Goal: Task Accomplishment & Management: Use online tool/utility

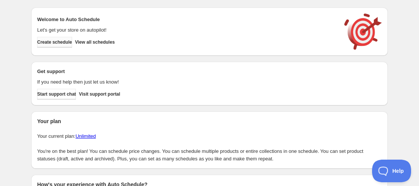
click at [57, 43] on span "Create schedule" at bounding box center [54, 42] width 35 height 6
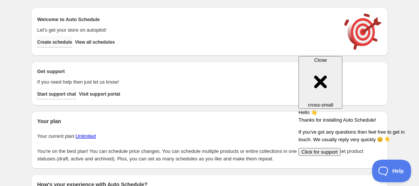
click at [51, 42] on span "Create schedule" at bounding box center [54, 42] width 35 height 6
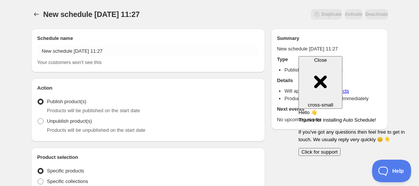
radio input "true"
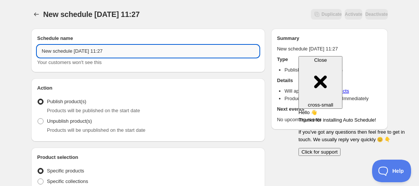
click at [43, 51] on input "New schedule Sep 23 2025 11:27" at bounding box center [148, 51] width 222 height 12
paste input "LITTLE MONICA"
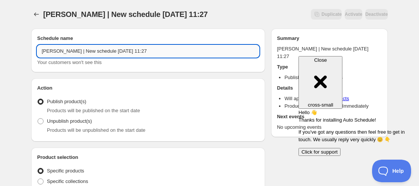
paste input "Sweet Sophia"
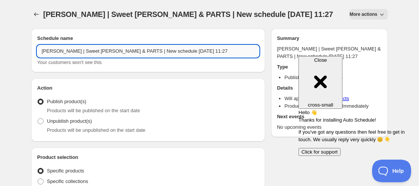
drag, startPoint x: 145, startPoint y: 50, endPoint x: 191, endPoint y: 49, distance: 45.8
click at [191, 49] on input "LITTLE MONICA | Sweet Sophia DOLL & PARTS | New schedule Sep 23 2025 11:27" at bounding box center [148, 51] width 222 height 12
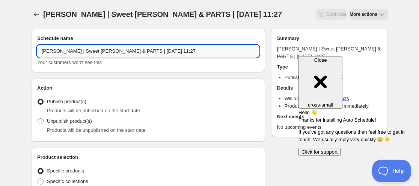
click at [206, 48] on input "LITTLE MONICA | Sweet Sophia DOLL & PARTS | October 14 2025 11:27" at bounding box center [148, 51] width 222 height 12
drag, startPoint x: 183, startPoint y: 52, endPoint x: 214, endPoint y: 49, distance: 31.3
click at [214, 49] on input "LITTLE MONICA | Sweet Sophia DOLL & PARTS | October 14 2025 11:27" at bounding box center [148, 51] width 222 height 12
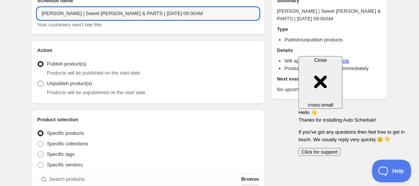
type input "LITTLE MONICA | Sweet Sophia DOLL & PARTS | October 14 2025 09:00AM"
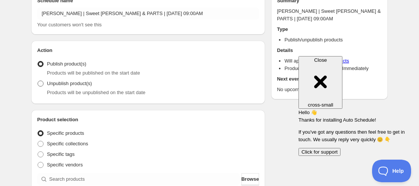
click at [81, 84] on span "Unpublish product(s)" at bounding box center [69, 83] width 45 height 6
click at [38, 81] on input "Unpublish product(s)" at bounding box center [38, 80] width 0 height 0
radio input "true"
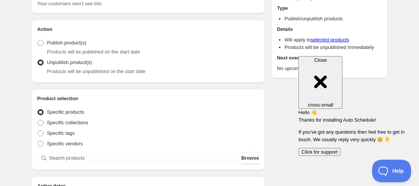
scroll to position [113, 0]
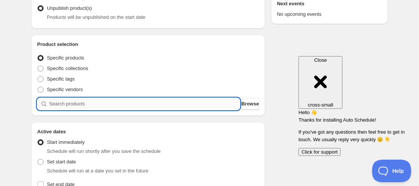
click at [87, 103] on input "search" at bounding box center [144, 104] width 191 height 12
paste input "9231409250547"
type input "9231409250547"
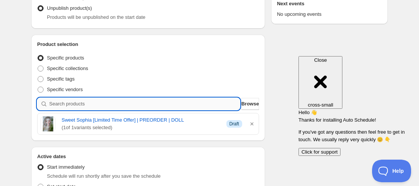
click at [74, 104] on input "search" at bounding box center [144, 104] width 191 height 12
paste input "9231401418995"
type input "9231401418995"
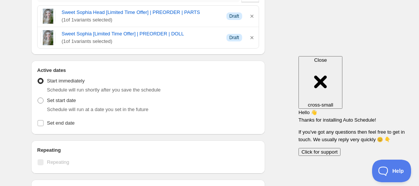
scroll to position [225, 0]
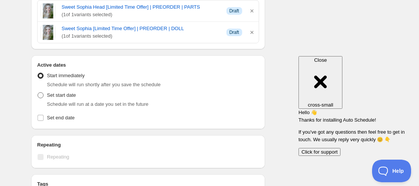
click at [40, 96] on span at bounding box center [41, 95] width 6 height 6
click at [38, 92] on input "Set start date" at bounding box center [38, 92] width 0 height 0
radio input "true"
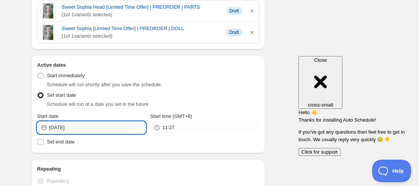
click at [66, 130] on input "2025-09-23" at bounding box center [97, 127] width 97 height 12
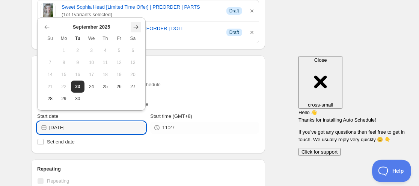
click at [139, 27] on icon "Show next month, October 2025" at bounding box center [136, 27] width 8 height 8
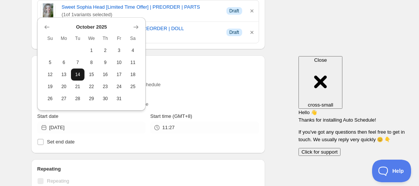
click at [82, 73] on button "14" at bounding box center [78, 74] width 14 height 12
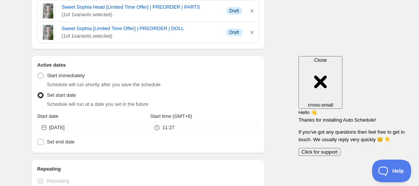
type input "2025-10-14"
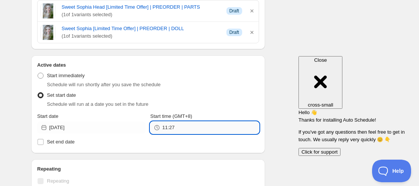
click at [167, 130] on input "11:27" at bounding box center [210, 127] width 97 height 12
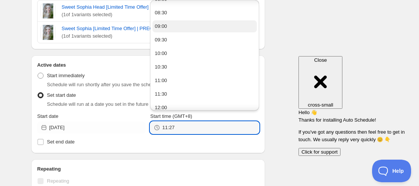
click at [169, 27] on button "09:00" at bounding box center [204, 26] width 104 height 12
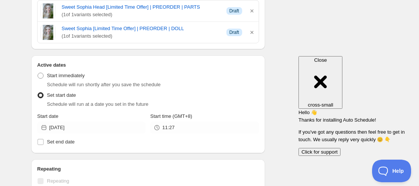
type input "09:00"
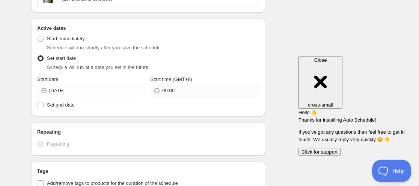
scroll to position [300, 0]
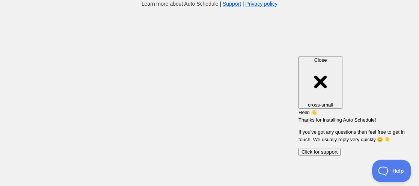
scroll to position [8, 0]
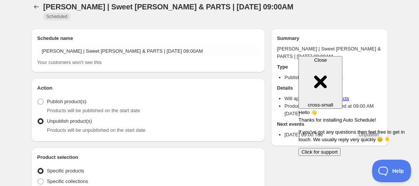
radio input "true"
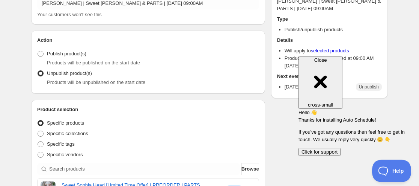
scroll to position [0, 0]
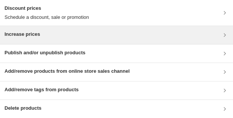
click at [80, 38] on div "Increase prices" at bounding box center [117, 34] width 224 height 9
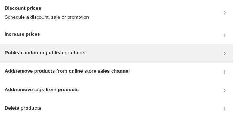
click at [90, 54] on div "Publish and/or unpublish products" at bounding box center [117, 53] width 224 height 9
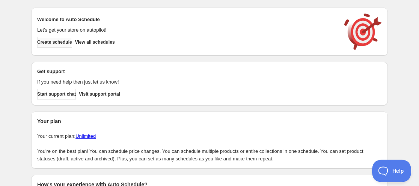
click at [63, 42] on span "Create schedule" at bounding box center [54, 42] width 35 height 6
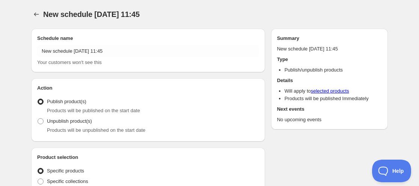
radio input "true"
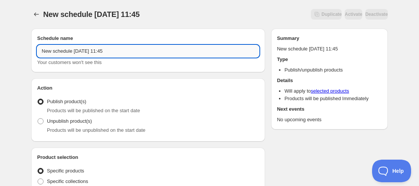
click at [42, 53] on input "New schedule Sep 23 2025 11:45" at bounding box center [148, 51] width 222 height 12
paste input "iMda Doll"
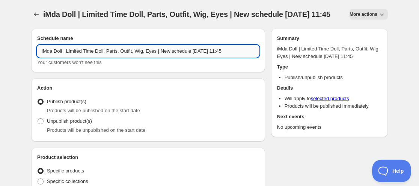
drag, startPoint x: 190, startPoint y: 57, endPoint x: 158, endPoint y: 62, distance: 31.9
click at [158, 57] on input "iMda Doll | Limited Time Doll, Parts, Outfit, Wig, Eyes | New schedule Sep 23 2…" at bounding box center [148, 51] width 222 height 12
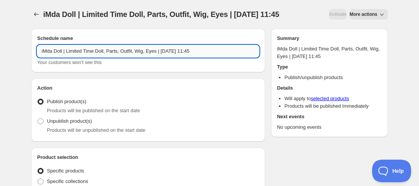
click at [170, 51] on input "iMda Doll | Limited Time Doll, Parts, Outfit, Wig, Eyes | Sep 23 2025 11:45" at bounding box center [148, 51] width 222 height 12
click at [172, 50] on input "iMda Doll | Limited Time Doll, Parts, Outfit, Wig, Eyes | Sep 23 2025 11:45" at bounding box center [148, 51] width 222 height 12
drag, startPoint x: 193, startPoint y: 49, endPoint x: 226, endPoint y: 49, distance: 32.7
click at [219, 49] on input "iMda Doll | Limited Time Doll, Parts, Outfit, Wig, Eyes | Sep 28 2025 11:45" at bounding box center [148, 51] width 222 height 12
type input "iMda Doll | Limited Time Doll, Parts, Outfit, Wig, Eyes | Sep 28 2025 11:59PM"
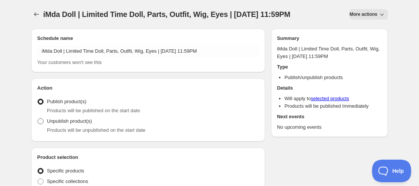
click at [43, 122] on span at bounding box center [41, 121] width 6 height 6
click at [38, 118] on input "Unpublish product(s)" at bounding box center [38, 118] width 0 height 0
radio input "true"
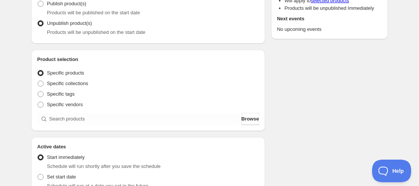
scroll to position [113, 0]
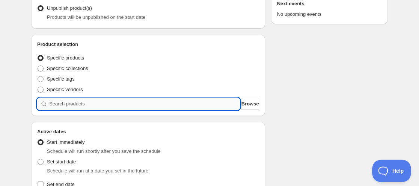
click at [91, 106] on input "search" at bounding box center [144, 104] width 191 height 12
paste input "9229356138739"
type input "9229356138739"
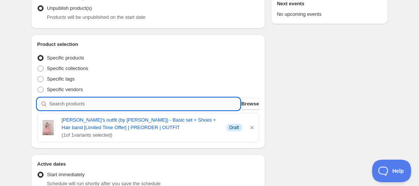
click at [74, 105] on input "search" at bounding box center [144, 104] width 191 height 12
paste input "9229359743219"
type input "9229359743219"
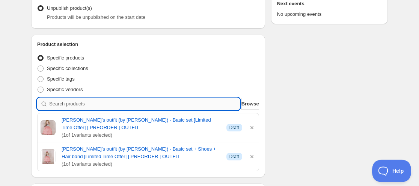
click at [62, 103] on input "search" at bounding box center [144, 104] width 191 height 12
paste input "9229446480115"
type input "9229446480115"
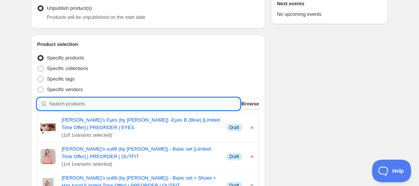
click at [76, 106] on input "search" at bounding box center [144, 104] width 191 height 12
paste input "9229448446195"
type input "9229448446195"
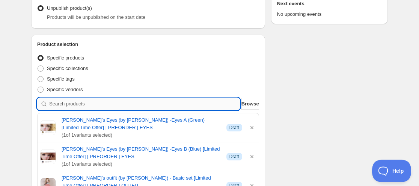
click at [85, 102] on input "search" at bounding box center [144, 104] width 191 height 12
paste input "9229450772723"
type input "9229450772723"
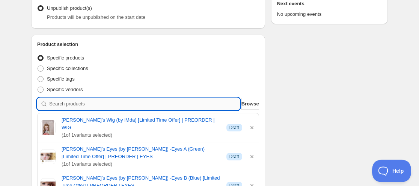
click at [68, 107] on input "search" at bounding box center [144, 104] width 191 height 12
paste input "9229452607731"
type input "9229452607731"
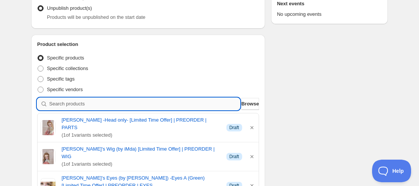
click at [101, 104] on input "search" at bounding box center [144, 104] width 191 height 12
paste input "9229454213363"
type input "9229454213363"
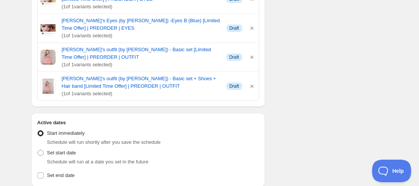
scroll to position [376, 0]
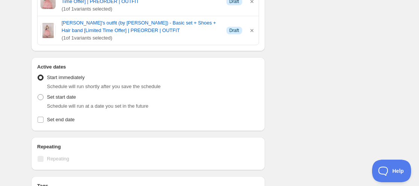
click at [78, 92] on div "Set start date Schedule will run at a date you set in the future" at bounding box center [148, 101] width 222 height 18
click at [50, 94] on span "Set start date" at bounding box center [61, 97] width 29 height 6
click at [38, 94] on input "Set start date" at bounding box center [38, 94] width 0 height 0
radio input "true"
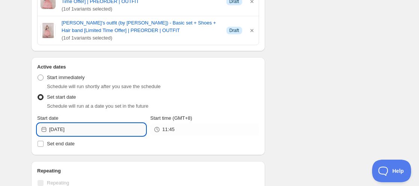
click at [69, 123] on input "2025-09-23" at bounding box center [97, 129] width 97 height 12
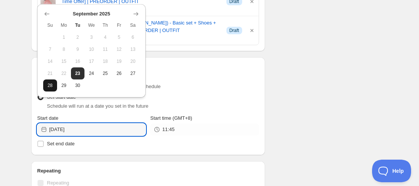
click at [53, 86] on span "28" at bounding box center [50, 85] width 8 height 6
type input "2025-09-28"
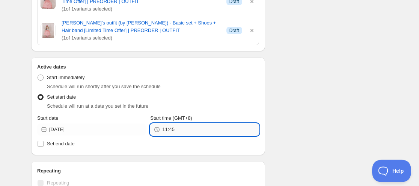
click at [165, 123] on input "11:45" at bounding box center [210, 129] width 97 height 12
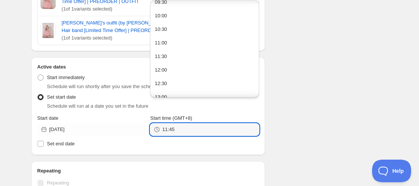
scroll to position [300, 0]
click at [195, 123] on input "11:45" at bounding box center [210, 129] width 97 height 12
click at [290, 82] on div "Schedule name iMda Doll | Limited Time Doll, Parts, Outfit, Wig, Eyes | Sep 28 …" at bounding box center [206, 25] width 363 height 756
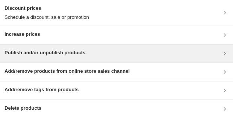
click at [86, 53] on div "Publish and/or unpublish products" at bounding box center [117, 53] width 224 height 9
